Goal: Find specific page/section: Find specific page/section

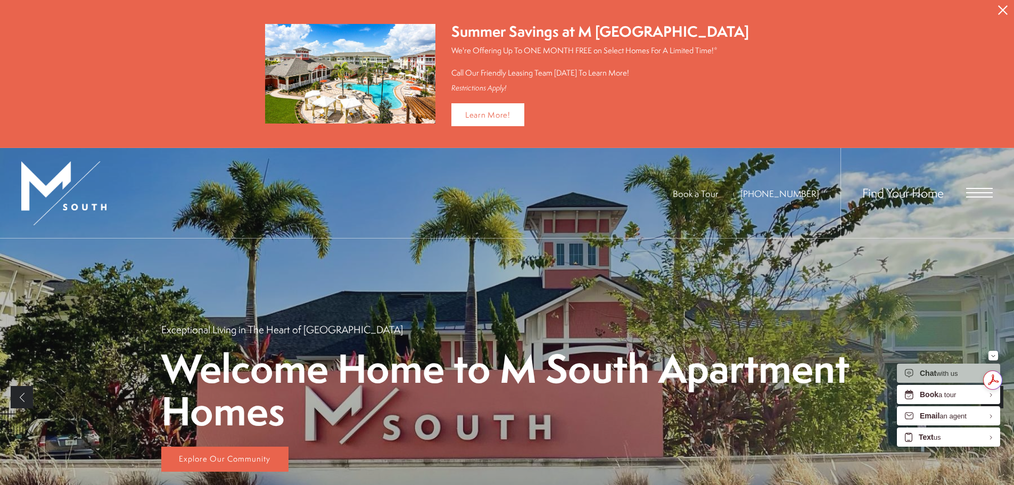
click at [987, 191] on span "Open Menu" at bounding box center [979, 193] width 27 height 10
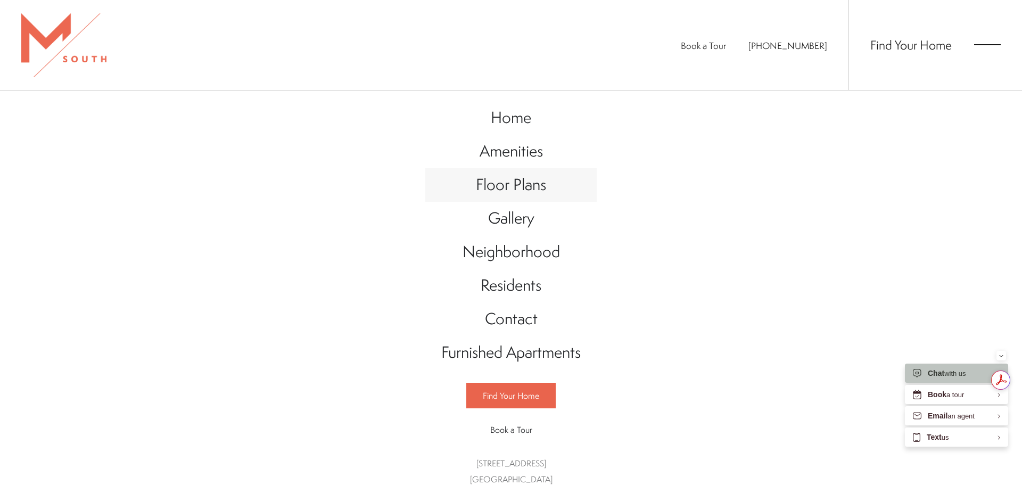
click at [525, 183] on span "Floor Plans" at bounding box center [511, 185] width 70 height 22
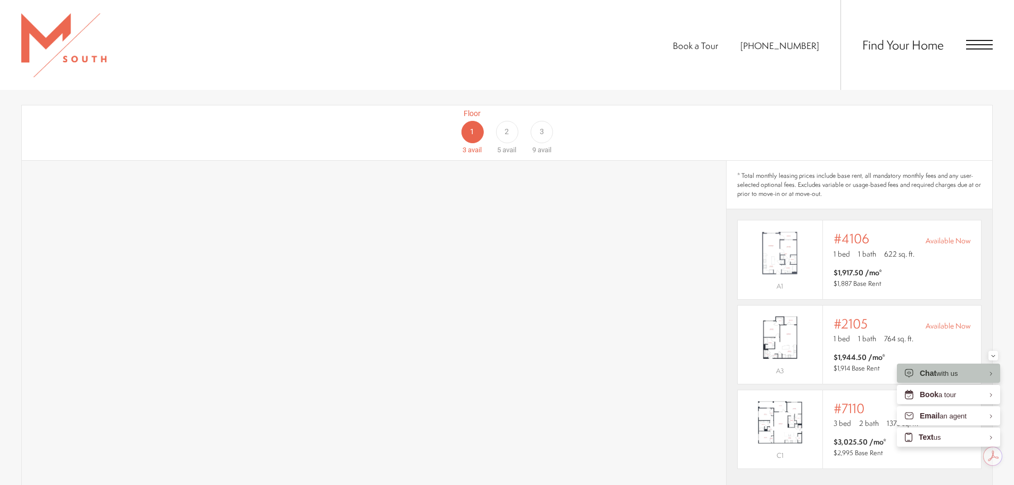
scroll to position [745, 0]
